Goal: Complete application form

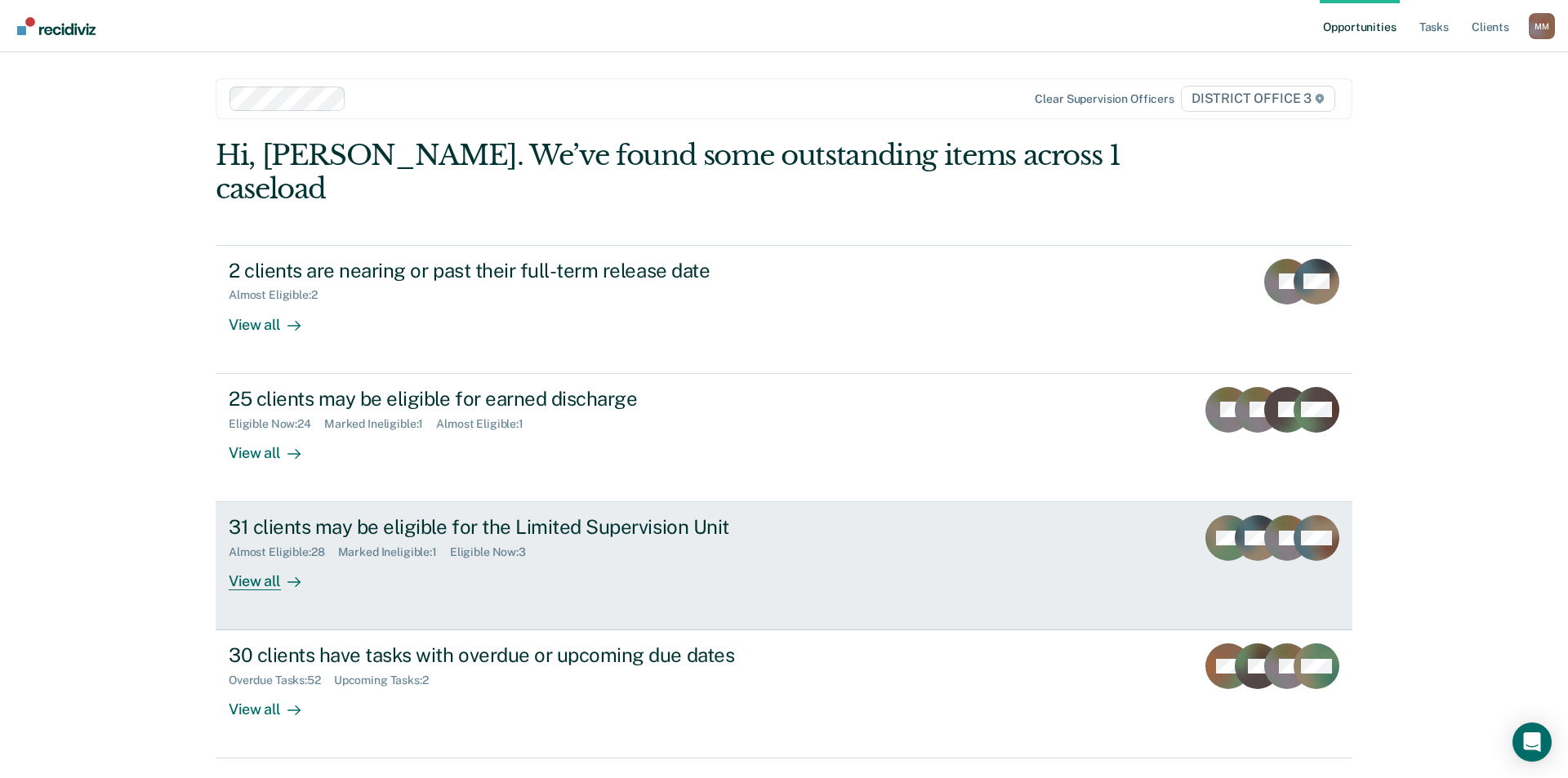
click at [285, 572] on div at bounding box center [291, 581] width 19 height 18
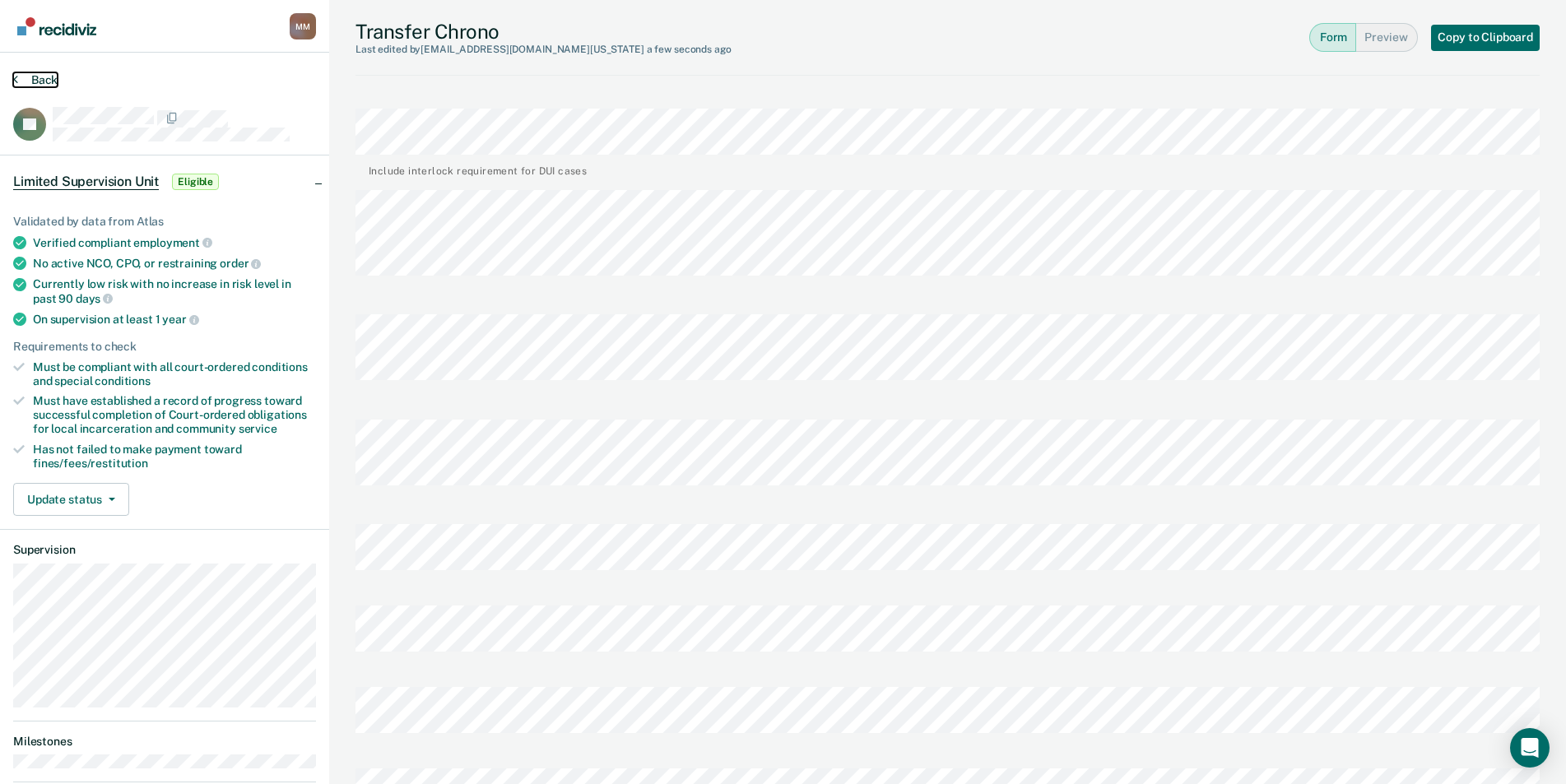
click at [47, 78] on button "Back" at bounding box center [36, 79] width 45 height 15
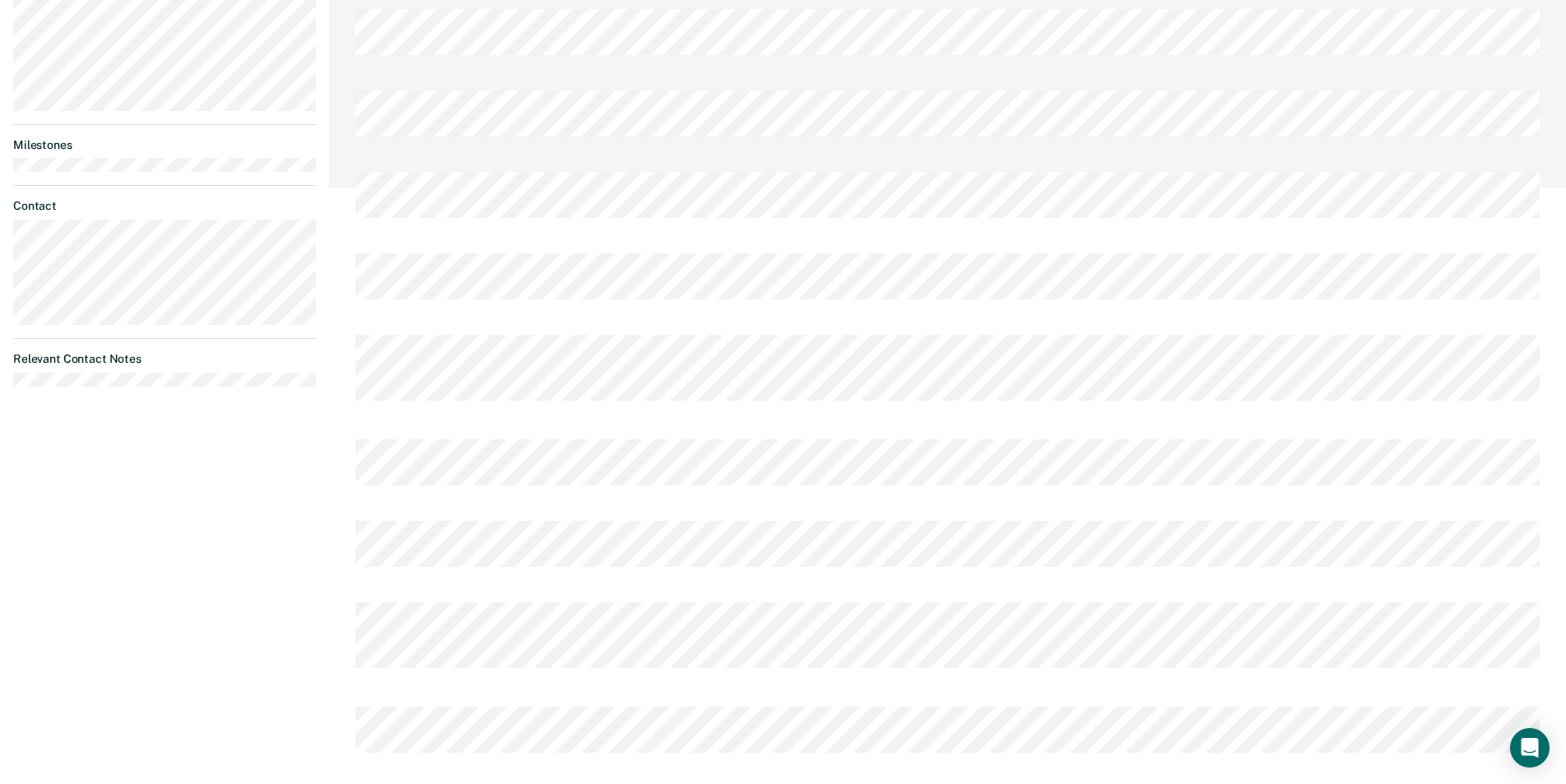
scroll to position [20, 0]
